Goal: Transaction & Acquisition: Purchase product/service

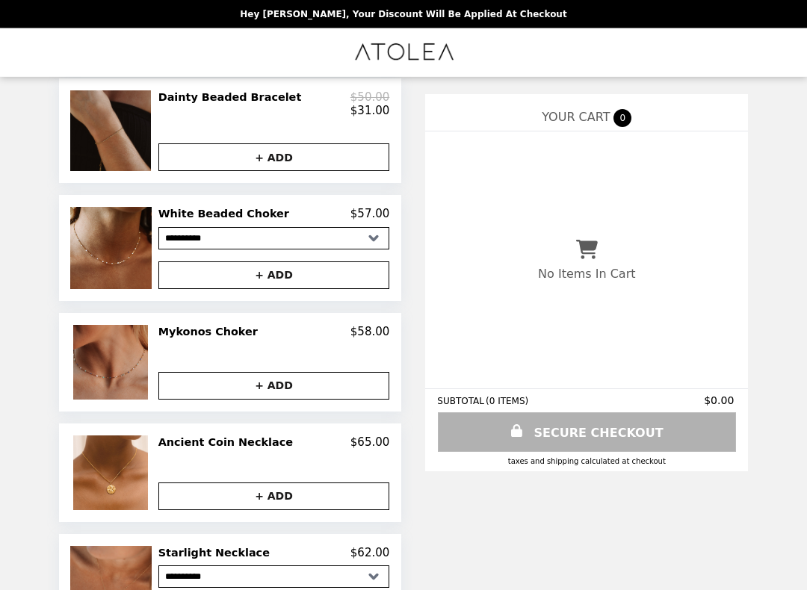
scroll to position [315, 0]
click at [109, 358] on img at bounding box center [112, 362] width 78 height 75
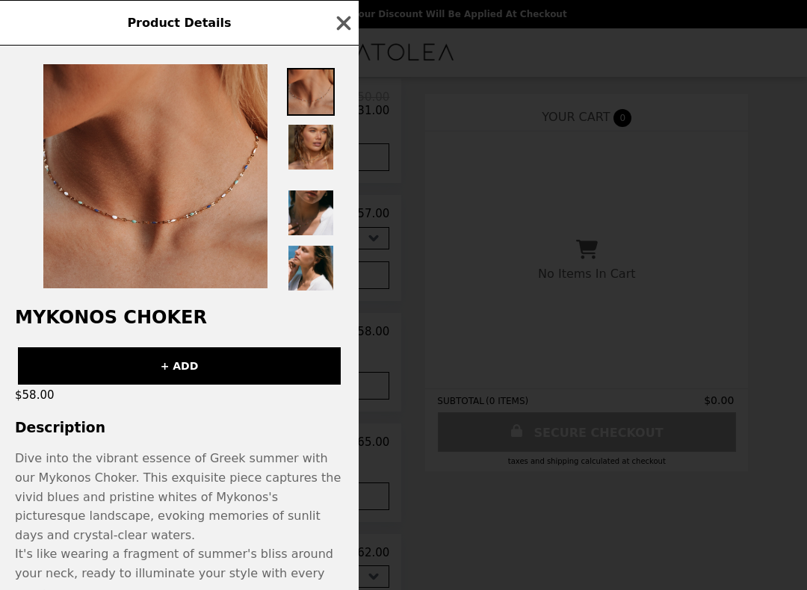
click at [123, 370] on button "+ ADD" at bounding box center [179, 365] width 323 height 37
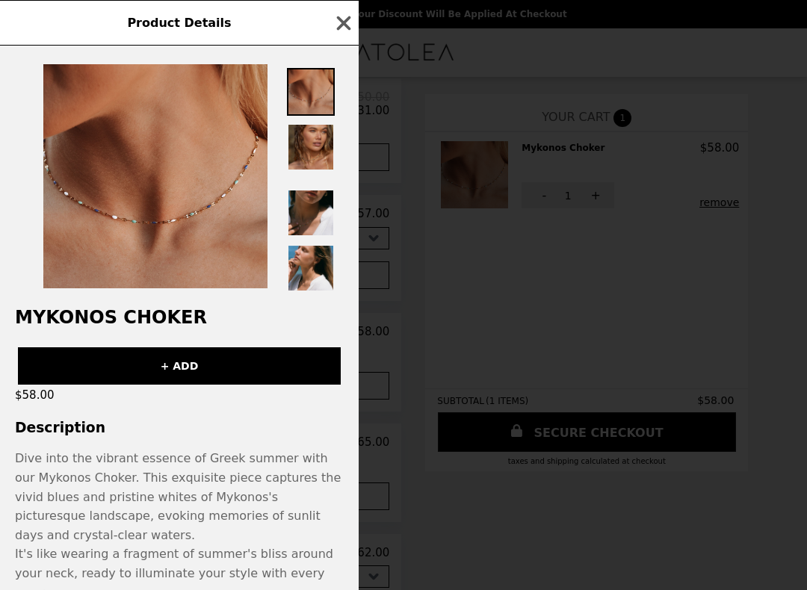
click at [342, 25] on icon "button" at bounding box center [344, 23] width 14 height 14
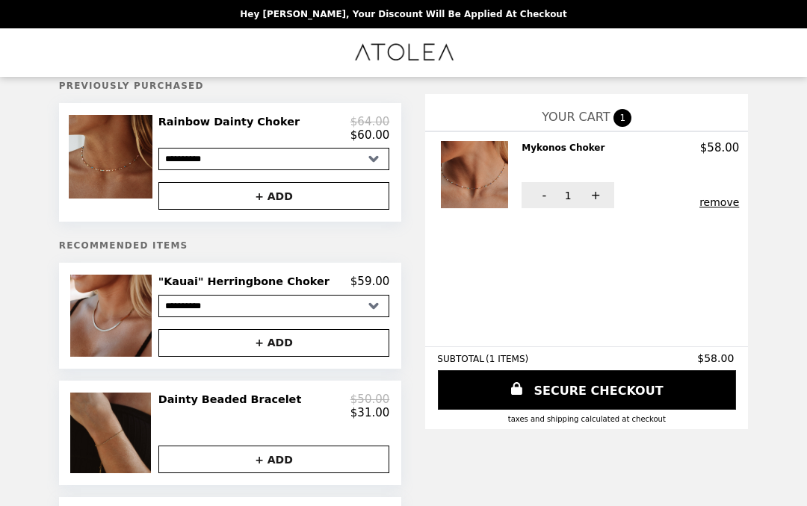
scroll to position [0, 0]
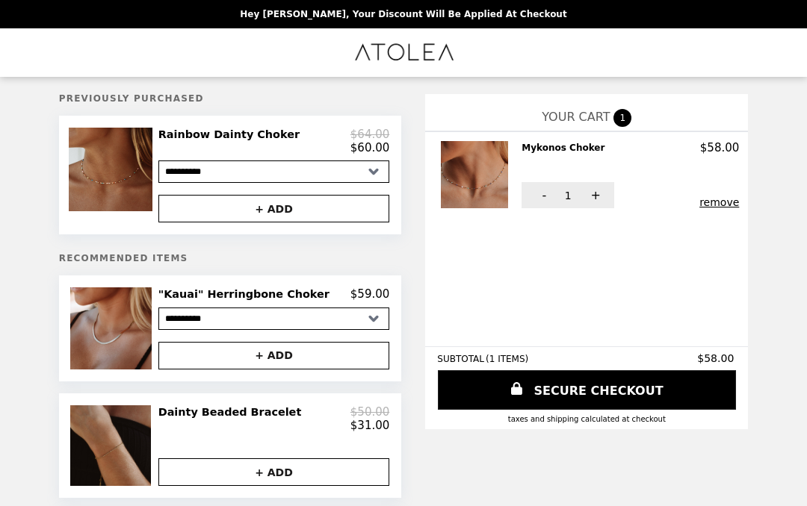
click at [120, 177] on img at bounding box center [112, 170] width 87 height 84
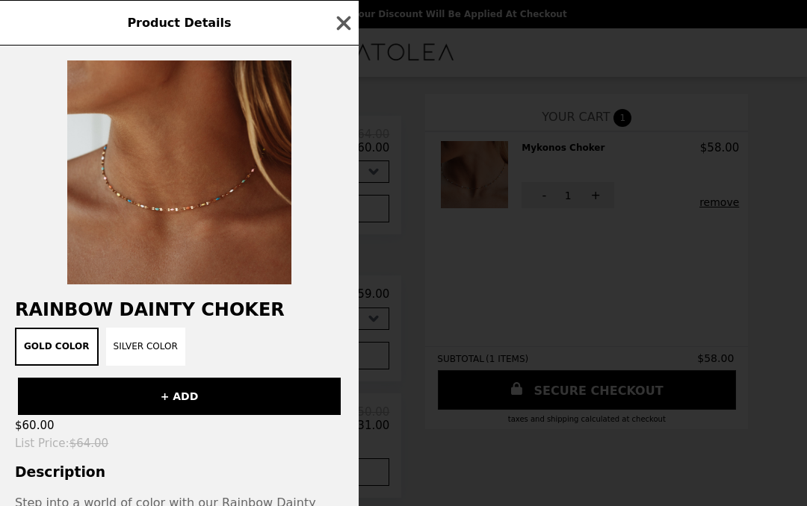
click at [146, 399] on button "+ ADD" at bounding box center [179, 396] width 323 height 37
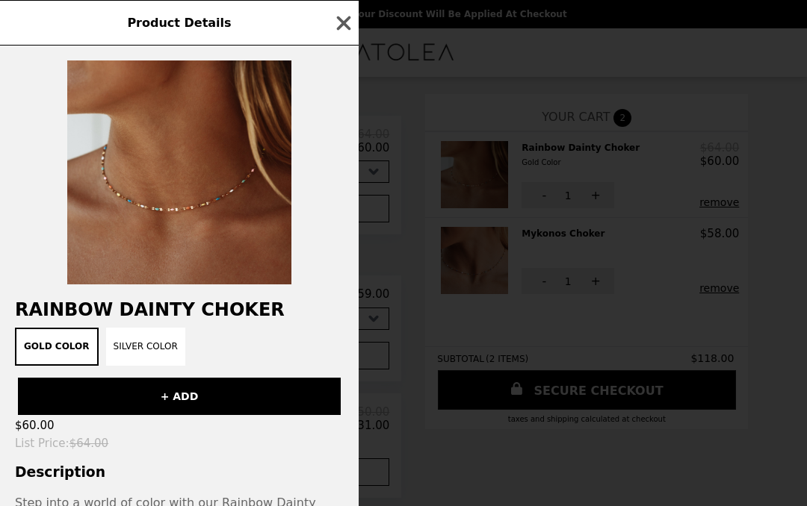
click at [48, 352] on button "Gold Color" at bounding box center [57, 347] width 84 height 38
click at [80, 394] on button "+ ADD" at bounding box center [179, 396] width 323 height 37
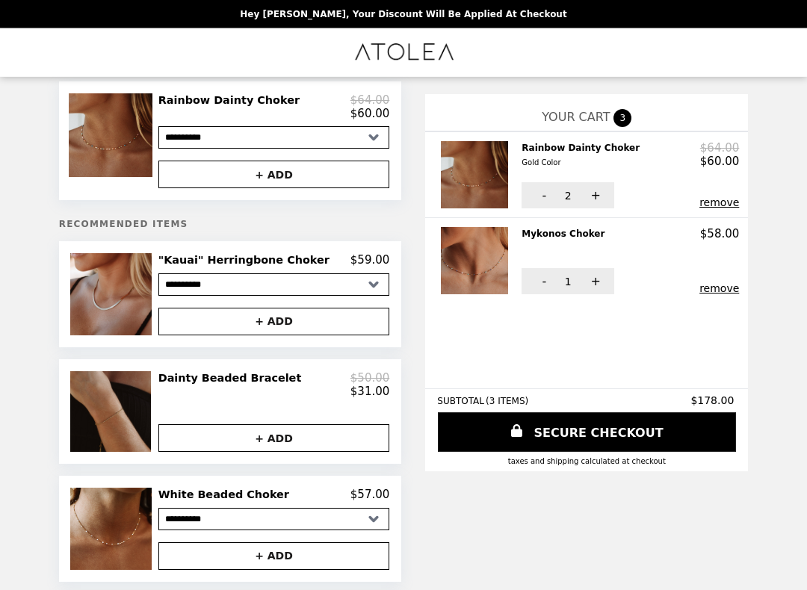
scroll to position [35, 0]
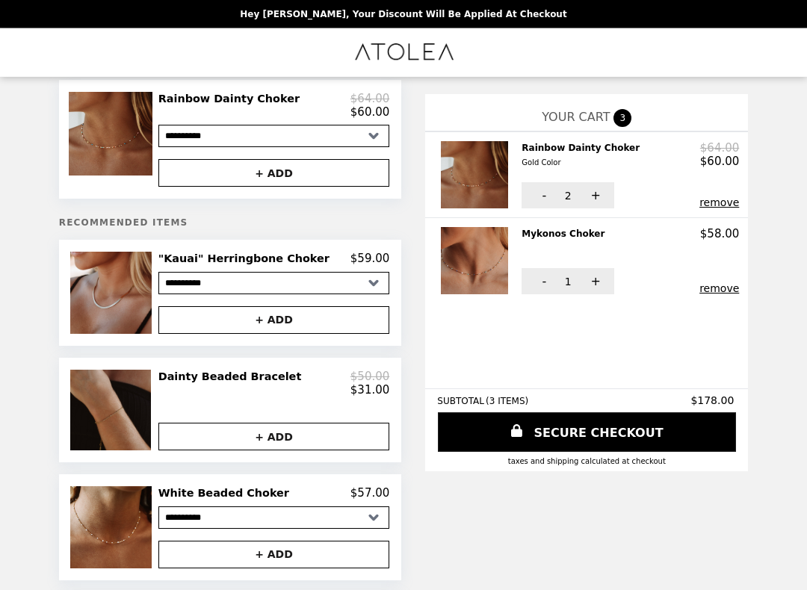
click at [323, 506] on select "**********" at bounding box center [274, 518] width 232 height 22
click at [292, 506] on button "+ ADD" at bounding box center [274, 555] width 232 height 28
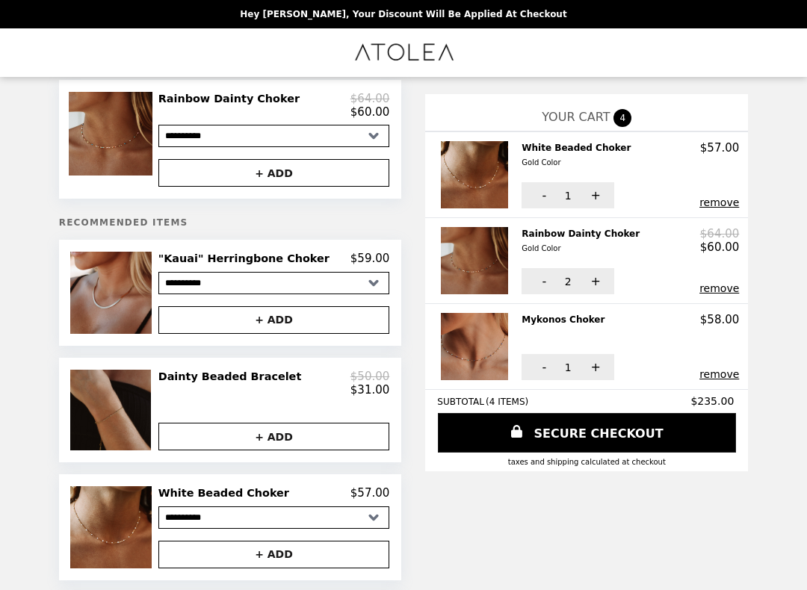
click at [458, 178] on img at bounding box center [476, 174] width 71 height 67
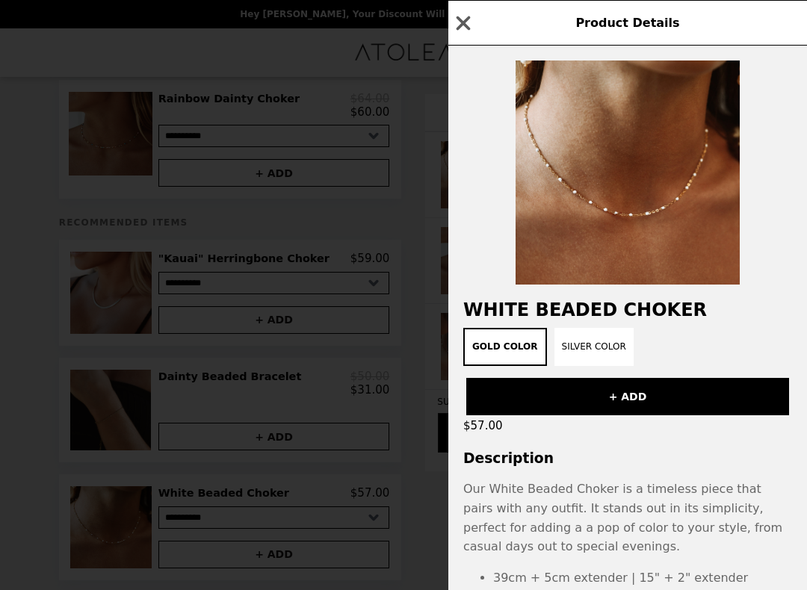
click at [468, 32] on icon "button" at bounding box center [463, 23] width 22 height 22
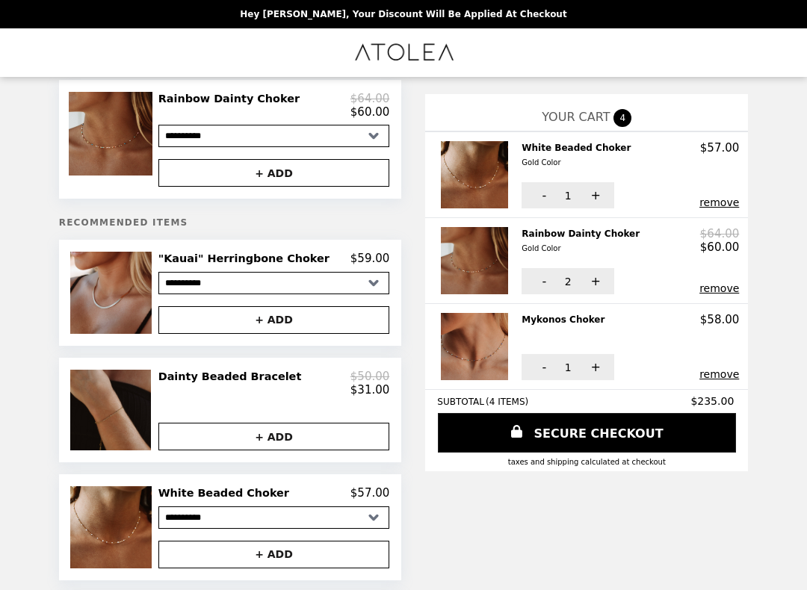
click at [449, 254] on img at bounding box center [476, 260] width 71 height 67
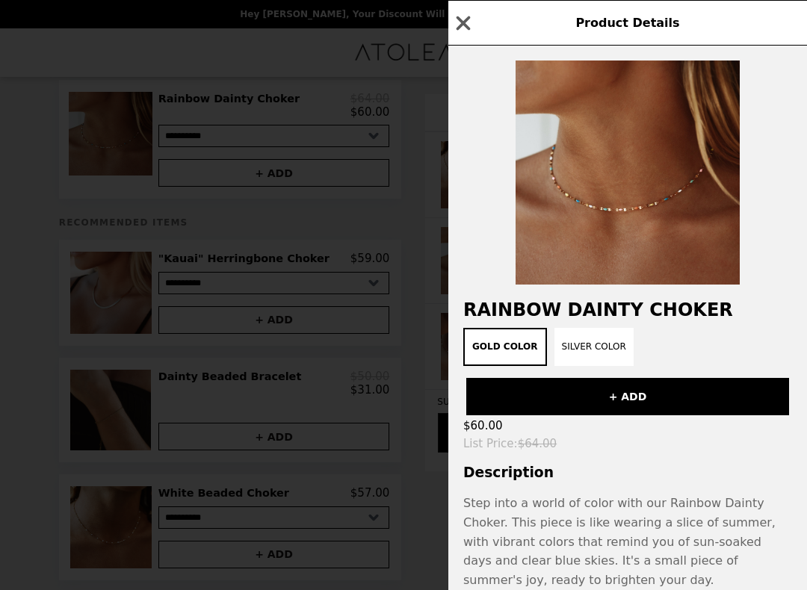
click at [456, 9] on div "Product Details" at bounding box center [627, 23] width 358 height 46
click at [459, 25] on icon "button" at bounding box center [463, 23] width 22 height 22
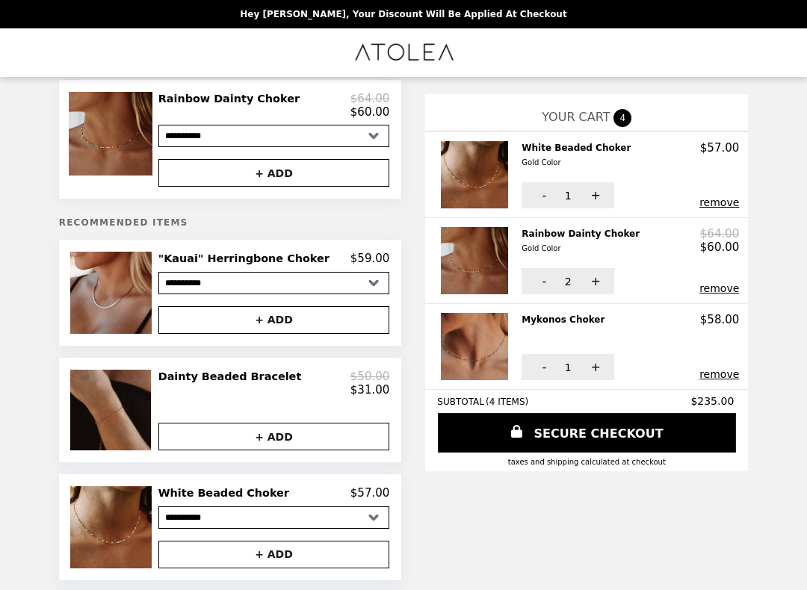
click at [448, 342] on img at bounding box center [476, 346] width 71 height 67
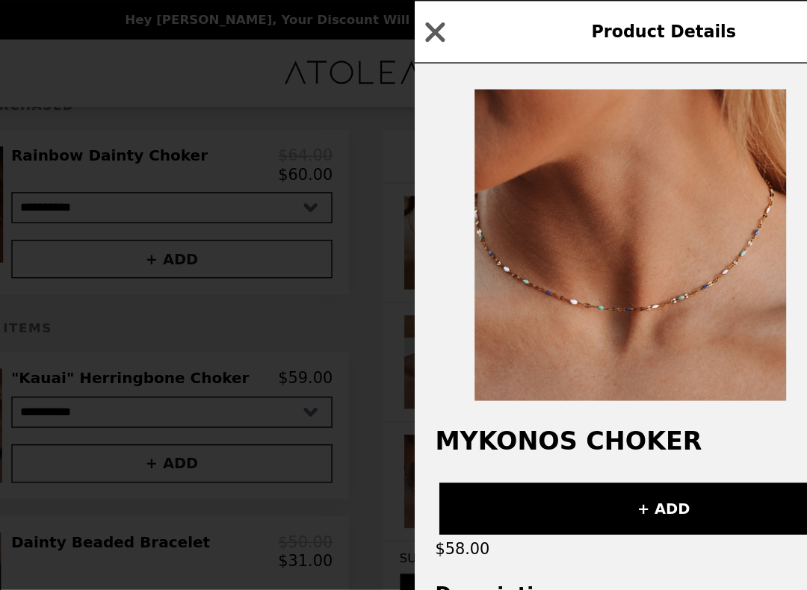
scroll to position [22, 0]
click at [452, 23] on icon "button" at bounding box center [463, 23] width 22 height 22
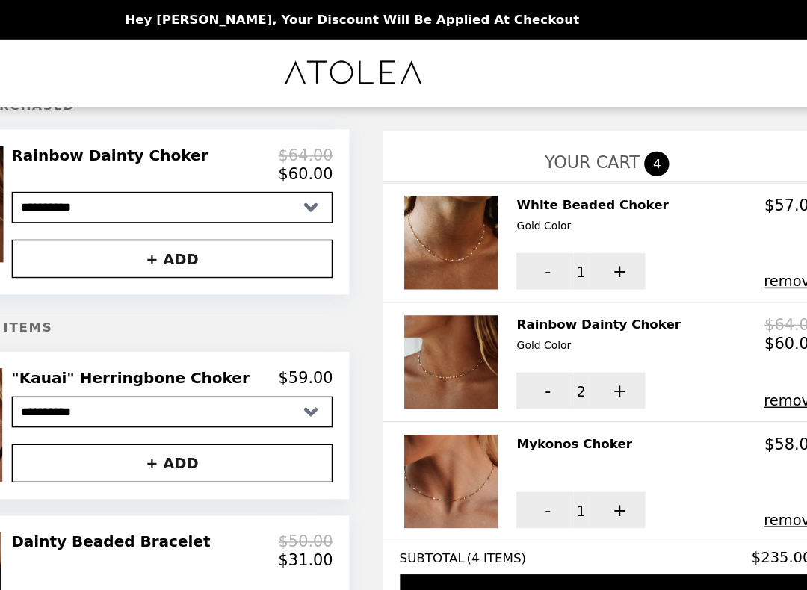
click at [441, 276] on img at bounding box center [476, 260] width 71 height 67
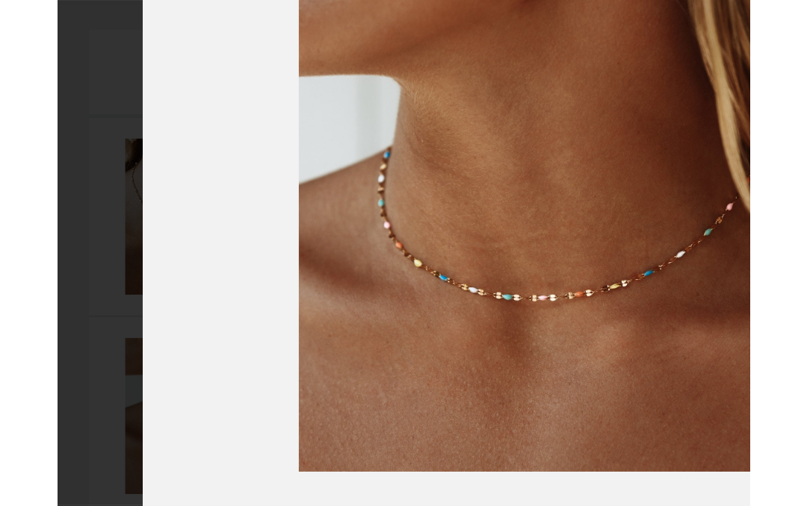
scroll to position [22, 0]
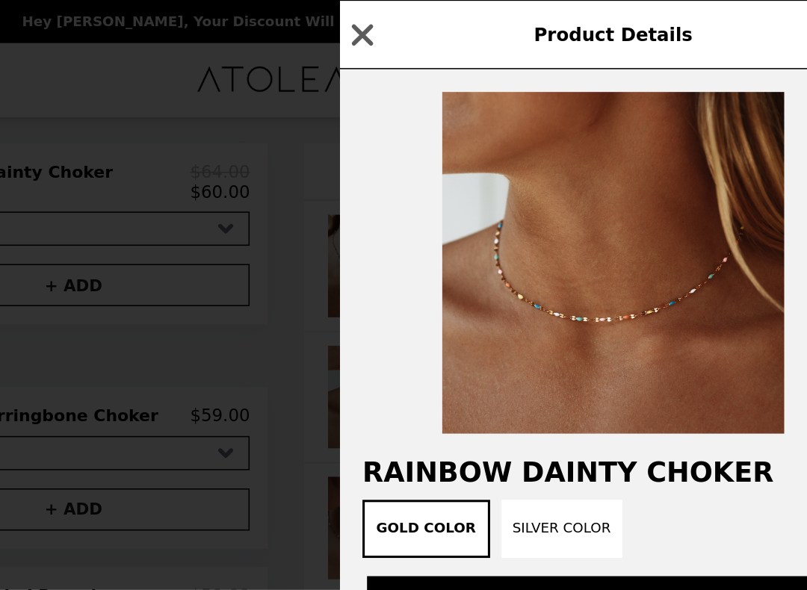
click at [456, 22] on icon "button" at bounding box center [463, 23] width 14 height 14
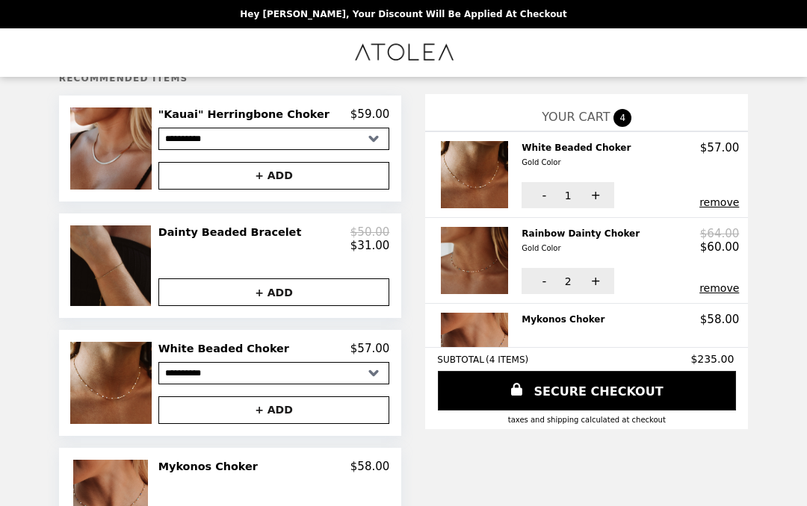
scroll to position [179, 0]
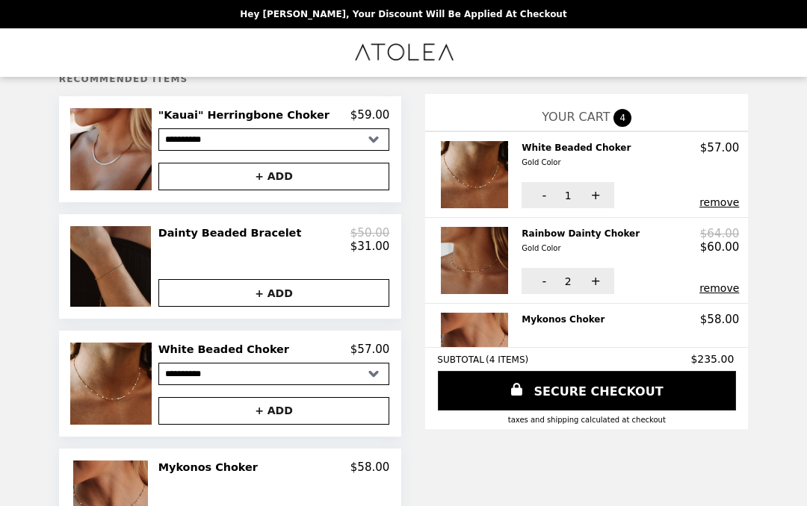
click at [111, 158] on img at bounding box center [112, 148] width 85 height 81
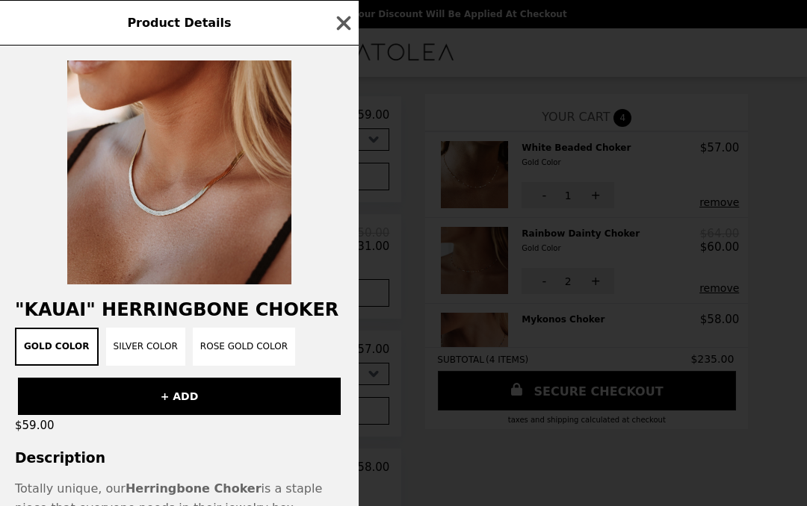
click at [346, 22] on icon "button" at bounding box center [344, 23] width 14 height 14
